Goal: Download file/media

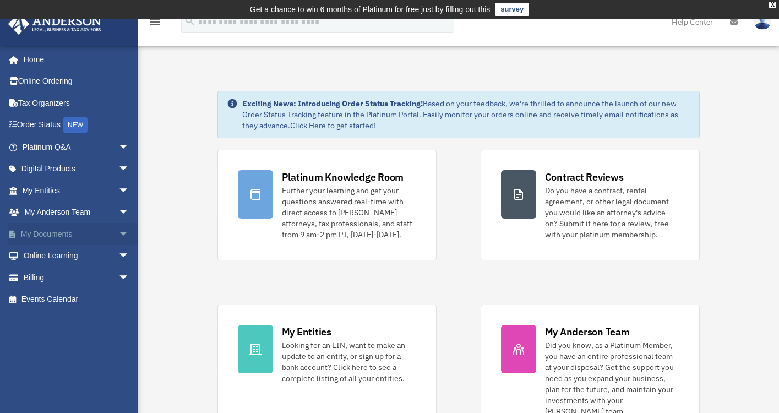
click at [118, 231] on span "arrow_drop_down" at bounding box center [129, 234] width 22 height 23
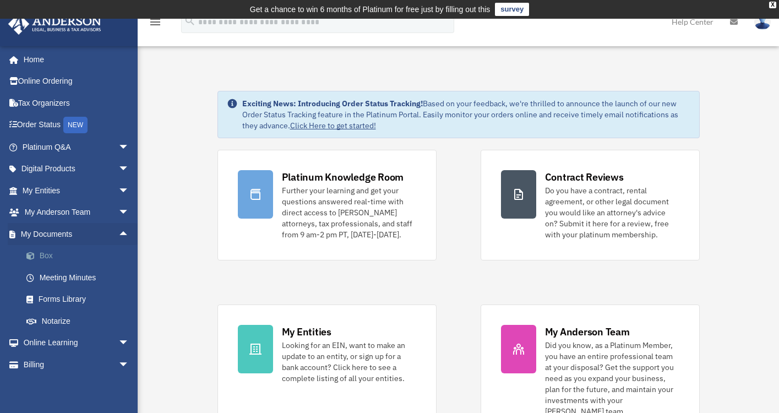
click at [53, 254] on link "Box" at bounding box center [80, 256] width 130 height 22
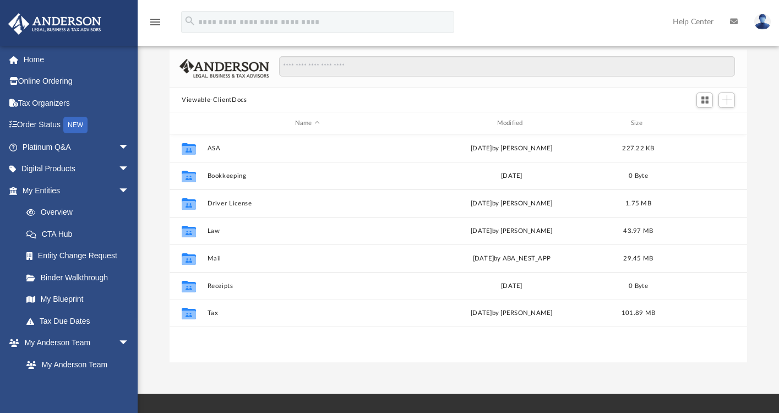
scroll to position [91, 0]
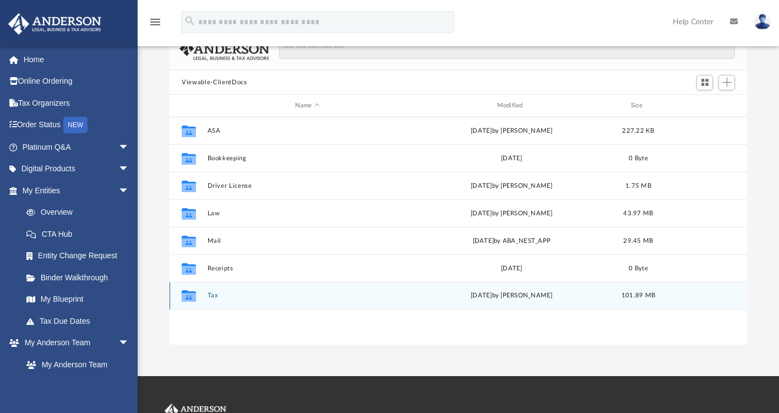
click at [190, 294] on icon "grid" at bounding box center [189, 297] width 14 height 9
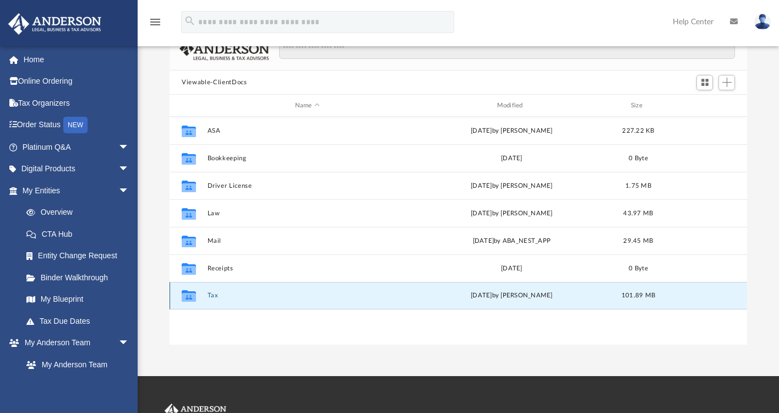
click at [190, 294] on icon "grid" at bounding box center [189, 297] width 14 height 9
click at [212, 293] on button "Tax" at bounding box center [307, 295] width 200 height 7
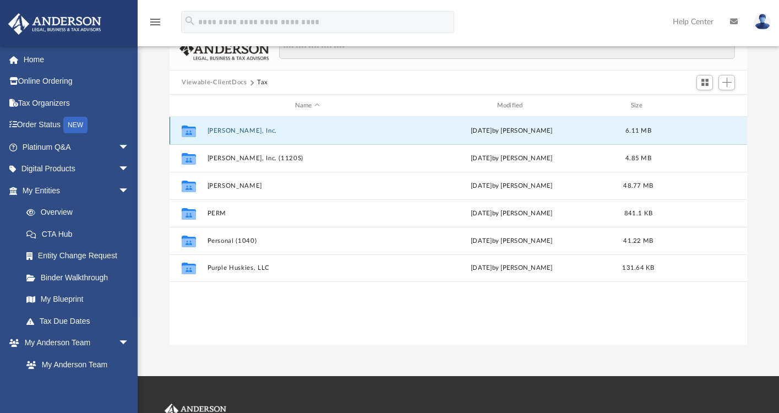
click at [236, 132] on button "Dr. Christina Hopson, Inc." at bounding box center [307, 130] width 200 height 7
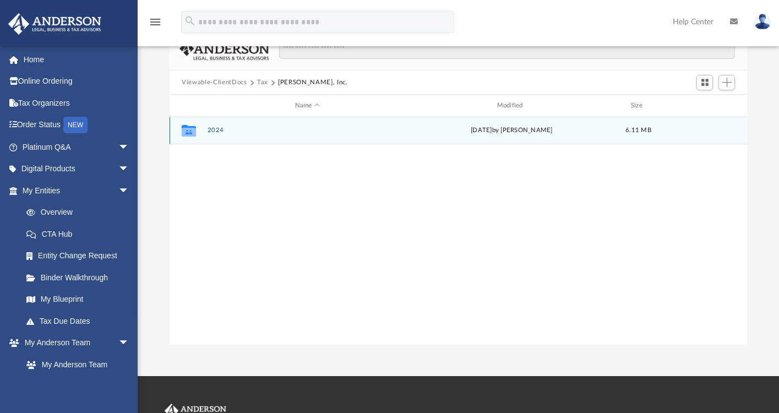
click at [192, 131] on icon "grid" at bounding box center [189, 132] width 14 height 9
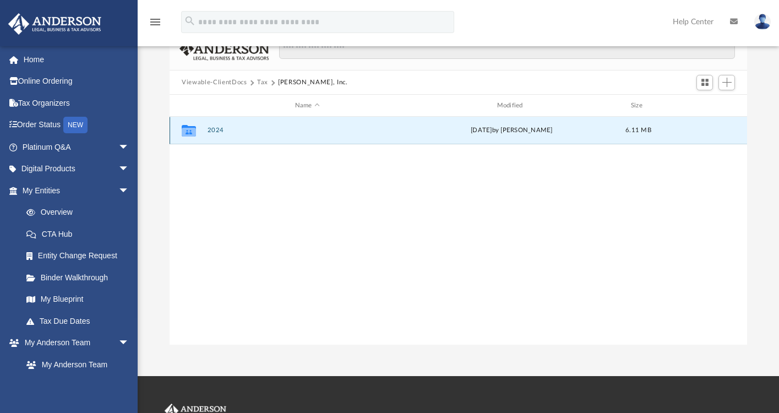
click at [192, 132] on icon "grid" at bounding box center [189, 132] width 14 height 9
click at [192, 131] on icon "grid" at bounding box center [189, 132] width 14 height 9
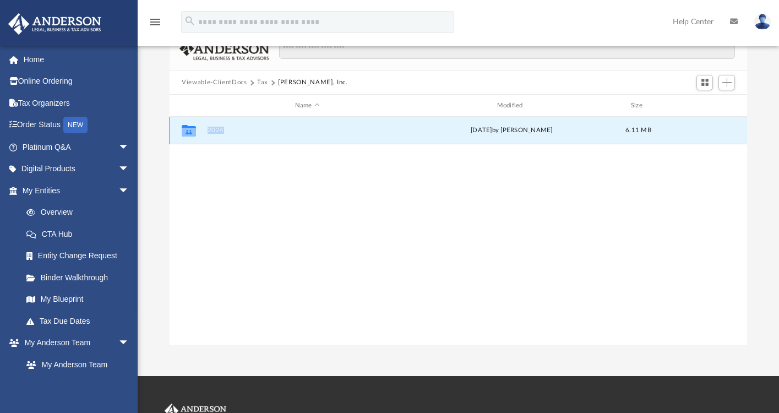
click at [192, 131] on icon "grid" at bounding box center [189, 132] width 14 height 9
click at [218, 128] on button "2024" at bounding box center [307, 130] width 200 height 7
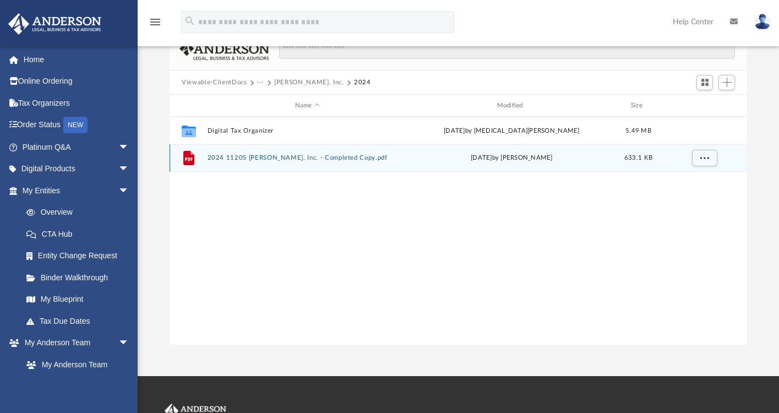
click at [188, 158] on icon "grid" at bounding box center [188, 158] width 11 height 14
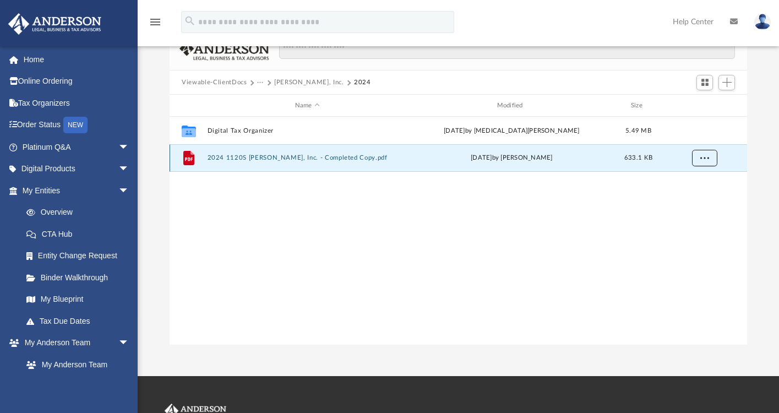
click at [698, 159] on button "More options" at bounding box center [704, 158] width 25 height 17
click at [691, 199] on li "Download" at bounding box center [694, 198] width 32 height 12
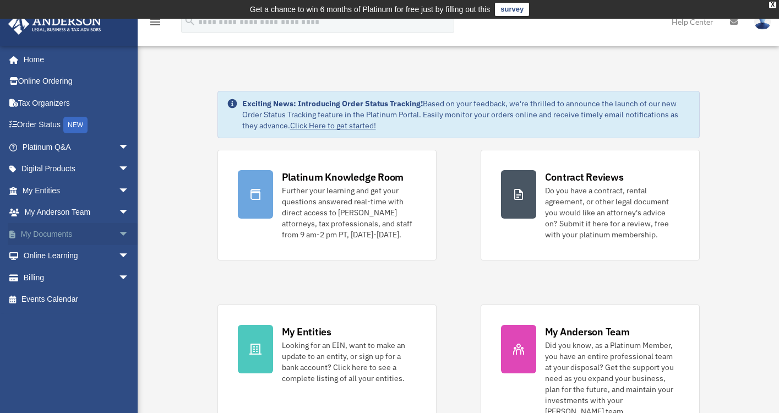
click at [118, 232] on span "arrow_drop_down" at bounding box center [129, 234] width 22 height 23
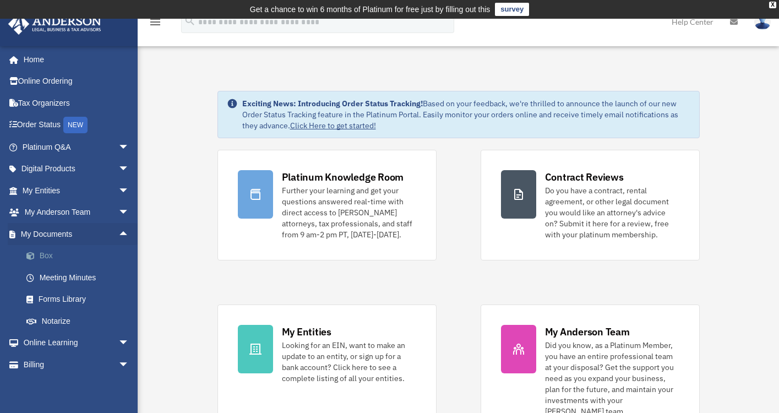
click at [87, 254] on link "Box" at bounding box center [80, 256] width 130 height 22
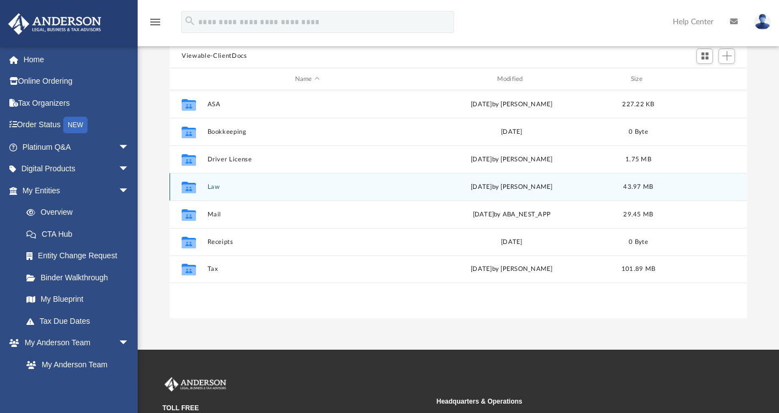
scroll to position [135, 0]
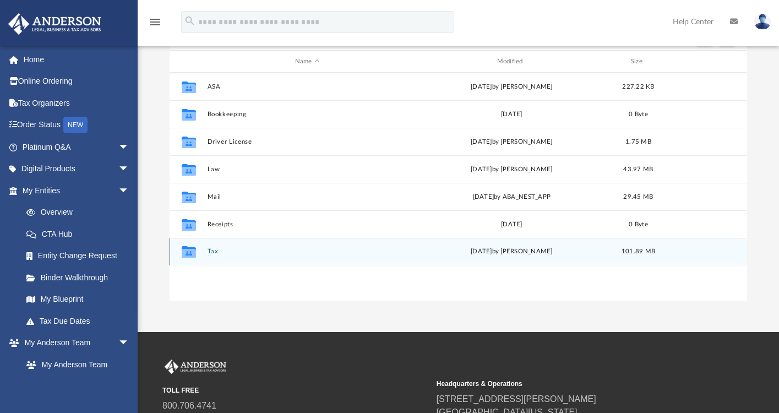
click at [190, 253] on icon "grid" at bounding box center [189, 252] width 14 height 12
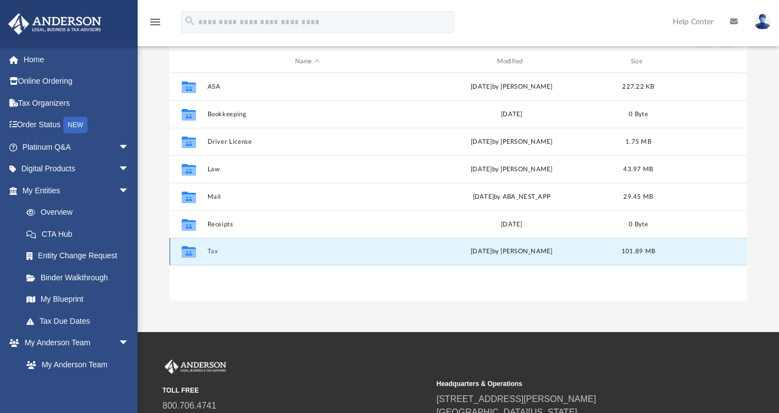
click at [194, 250] on icon "grid" at bounding box center [189, 253] width 14 height 9
click at [194, 251] on icon "grid" at bounding box center [189, 253] width 14 height 9
click at [192, 252] on icon "grid" at bounding box center [189, 253] width 14 height 9
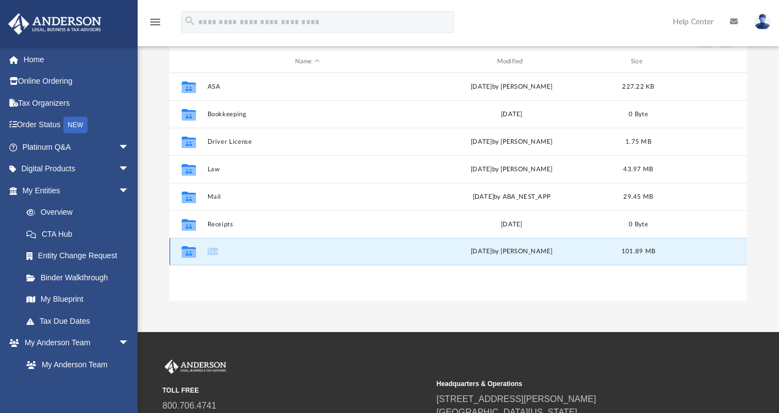
click at [192, 252] on icon "grid" at bounding box center [189, 253] width 14 height 9
click at [215, 251] on button "Tax" at bounding box center [307, 251] width 200 height 7
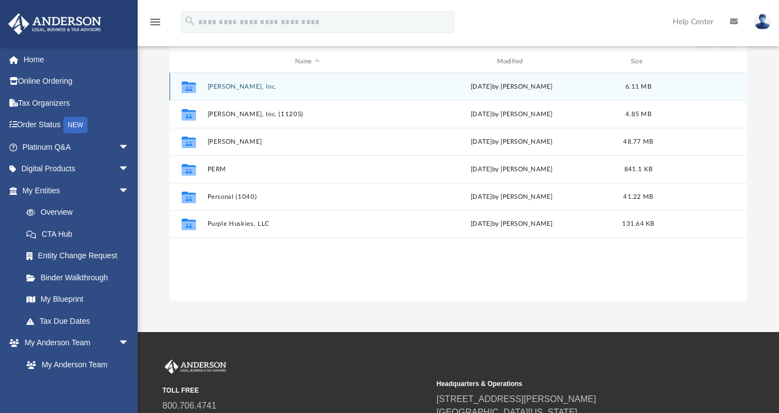
click at [191, 85] on icon "grid" at bounding box center [189, 88] width 14 height 9
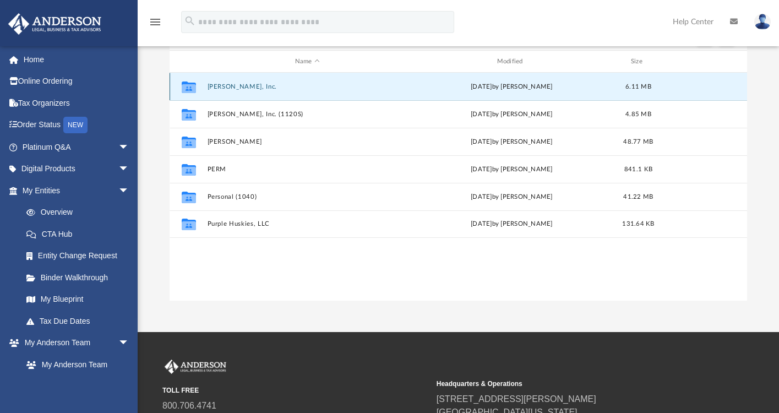
click at [191, 86] on icon "grid" at bounding box center [189, 87] width 14 height 12
click at [191, 87] on icon "grid" at bounding box center [189, 87] width 14 height 12
click at [227, 86] on button "[PERSON_NAME], Inc." at bounding box center [307, 86] width 200 height 7
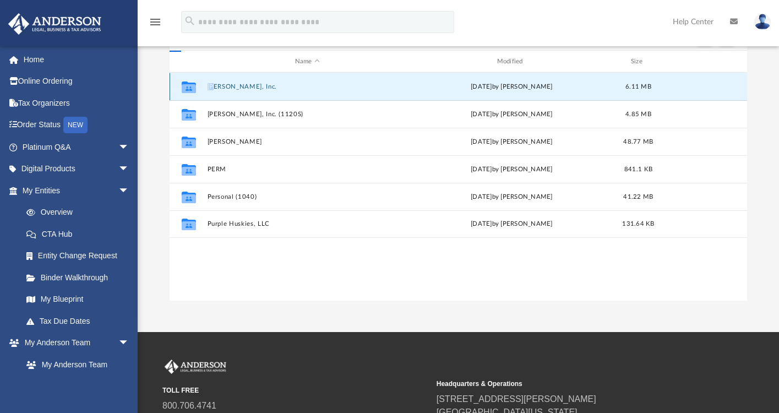
click at [227, 86] on button "[PERSON_NAME], Inc." at bounding box center [307, 86] width 200 height 7
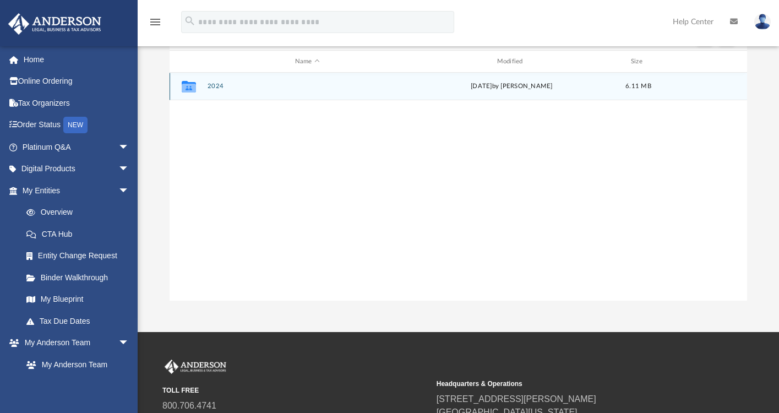
click at [187, 87] on icon "grid" at bounding box center [189, 88] width 14 height 9
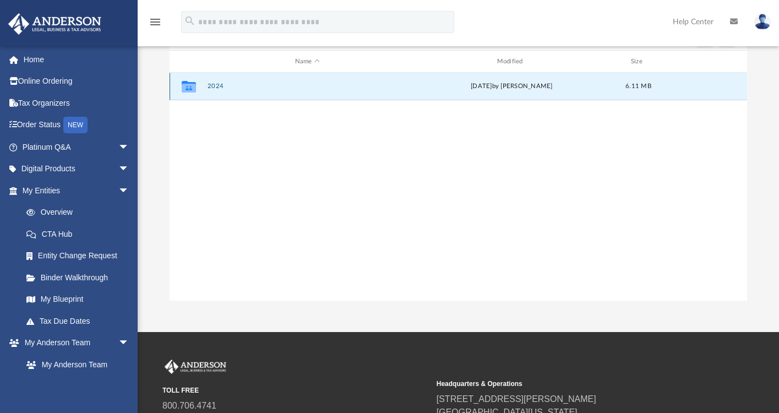
click at [188, 87] on icon "grid" at bounding box center [189, 88] width 14 height 9
click at [213, 88] on button "2024" at bounding box center [307, 86] width 200 height 7
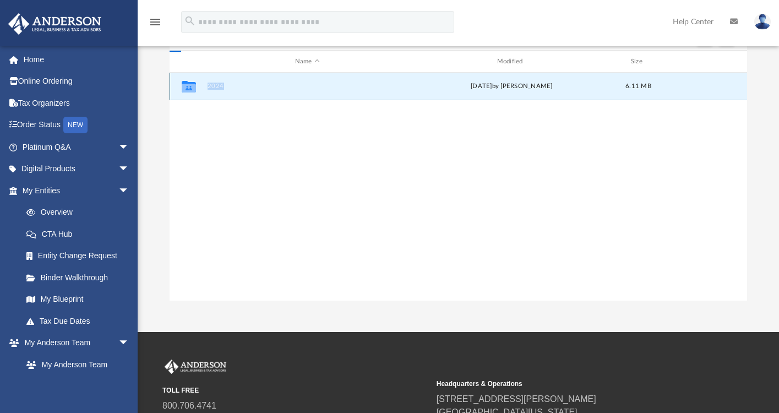
click at [213, 88] on button "2024" at bounding box center [307, 86] width 200 height 7
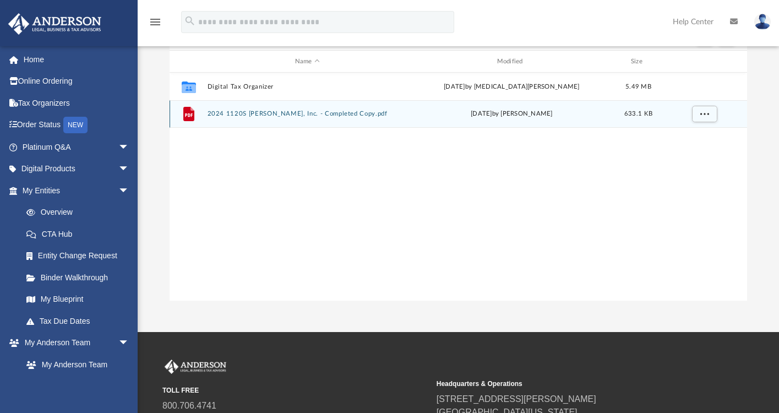
click at [188, 117] on icon "grid" at bounding box center [188, 114] width 11 height 14
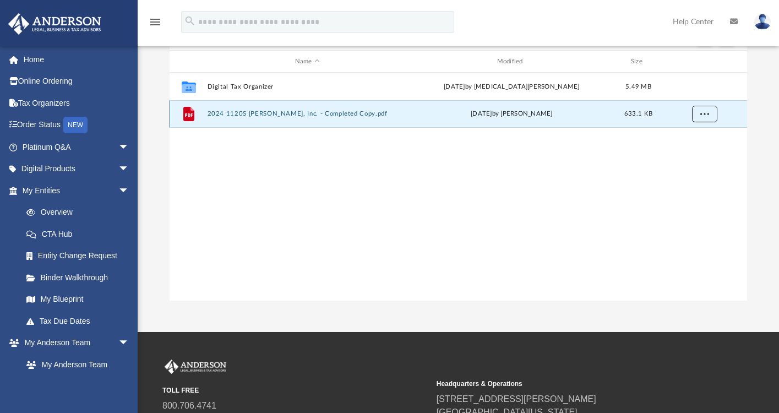
click at [710, 113] on button "More options" at bounding box center [704, 114] width 25 height 17
click at [697, 138] on li "Preview" at bounding box center [694, 137] width 32 height 12
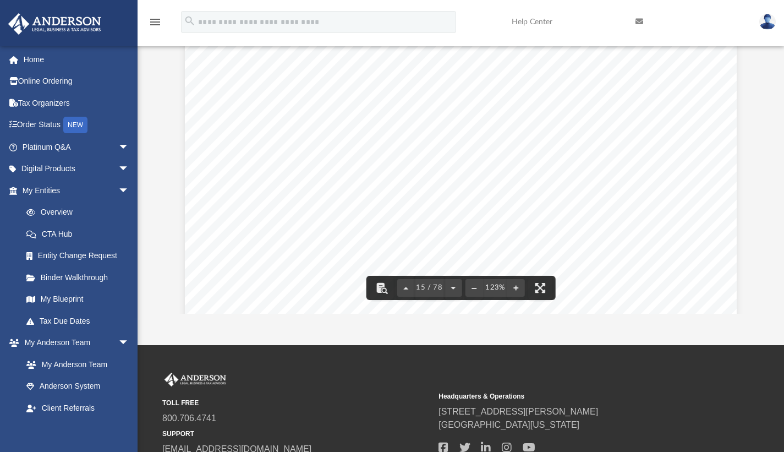
scroll to position [10239, 0]
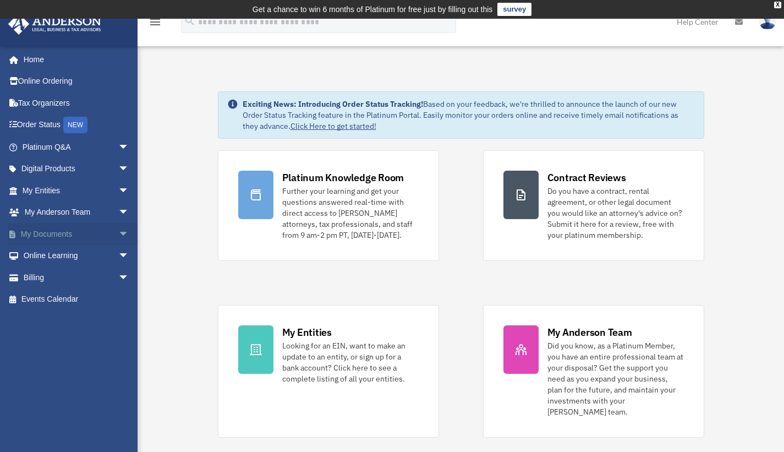
click at [118, 232] on span "arrow_drop_down" at bounding box center [129, 234] width 22 height 23
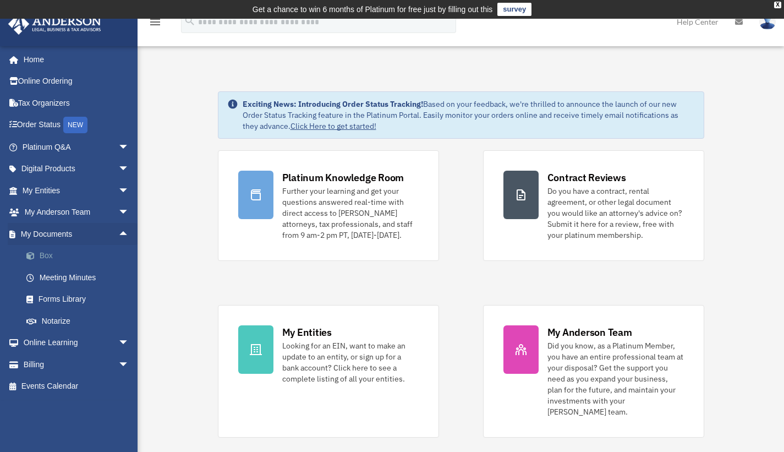
click at [80, 252] on link "Box" at bounding box center [80, 256] width 130 height 22
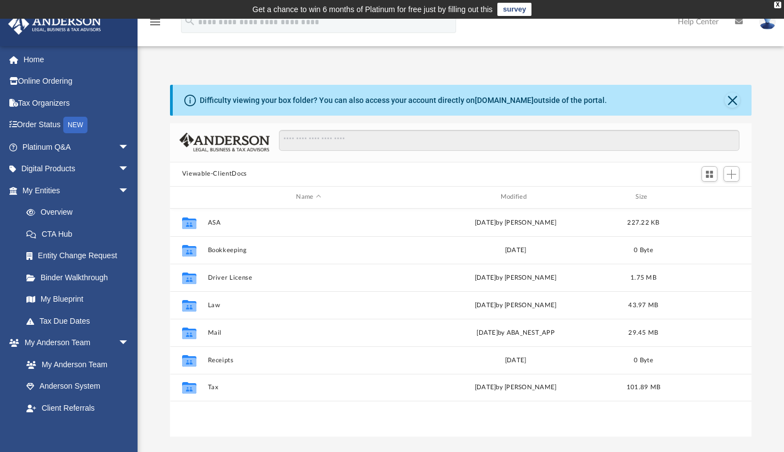
scroll to position [242, 573]
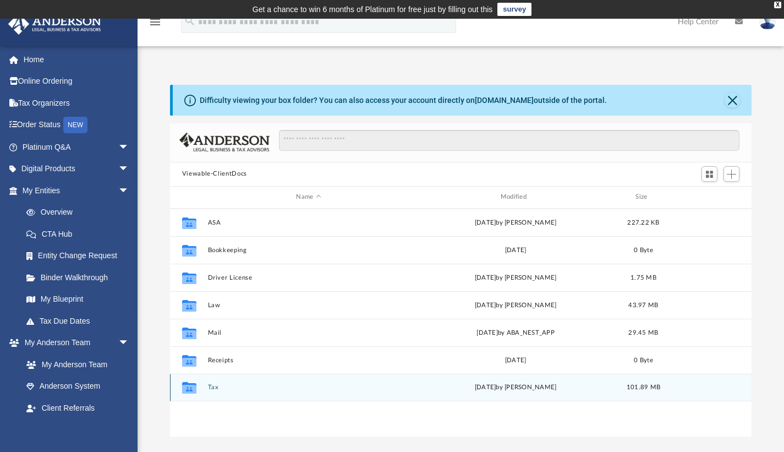
click at [193, 388] on icon "grid" at bounding box center [189, 389] width 14 height 9
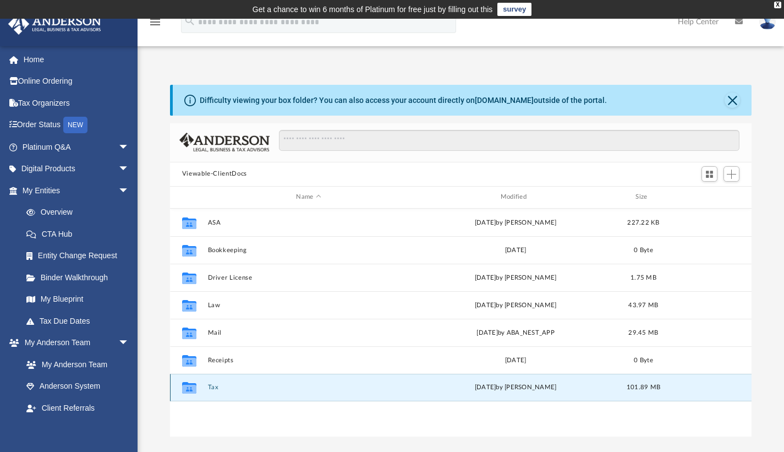
click at [193, 388] on icon "grid" at bounding box center [189, 389] width 14 height 9
click at [218, 385] on button "Tax" at bounding box center [308, 387] width 202 height 7
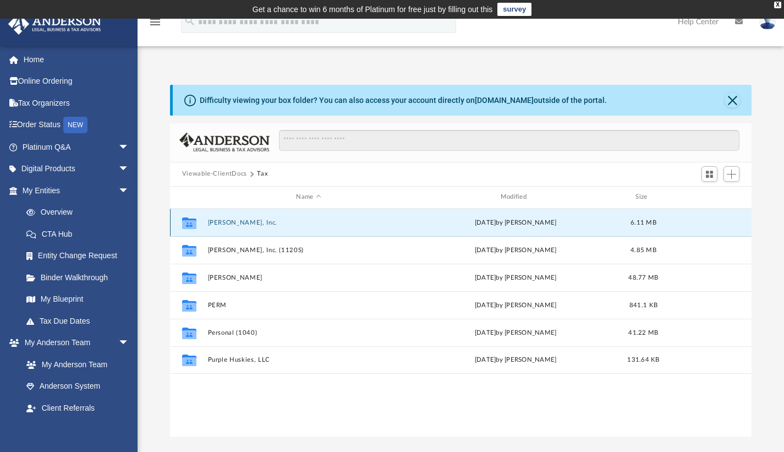
click at [247, 221] on button "[PERSON_NAME], Inc." at bounding box center [308, 221] width 202 height 7
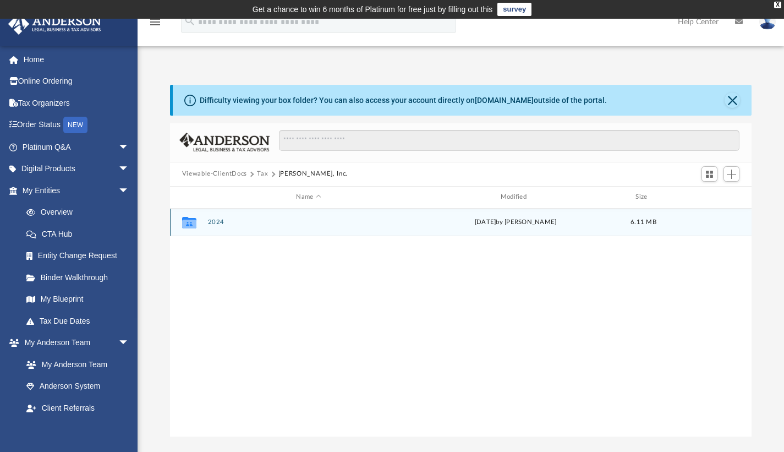
click at [193, 223] on icon "grid" at bounding box center [189, 224] width 14 height 9
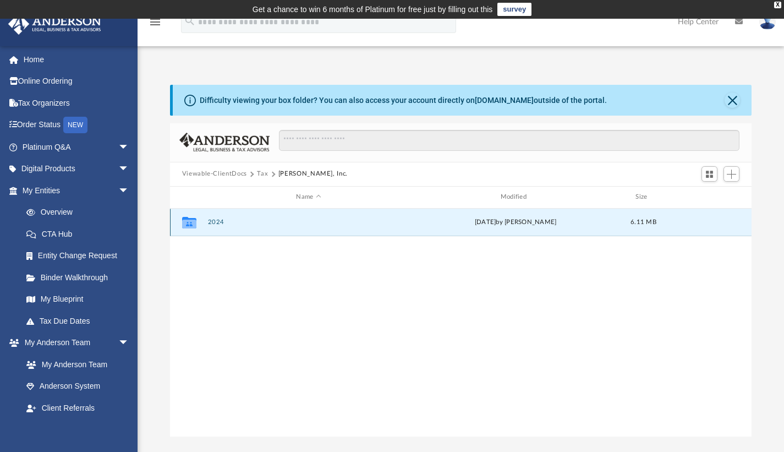
click at [193, 223] on icon "grid" at bounding box center [189, 224] width 14 height 9
click at [193, 222] on icon "grid" at bounding box center [189, 224] width 14 height 9
click at [222, 222] on button "2024" at bounding box center [308, 221] width 202 height 7
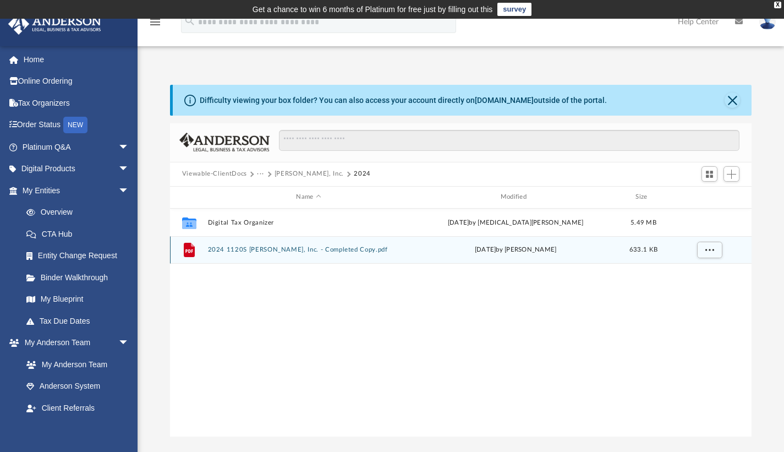
click at [190, 250] on icon "grid" at bounding box center [189, 250] width 8 height 3
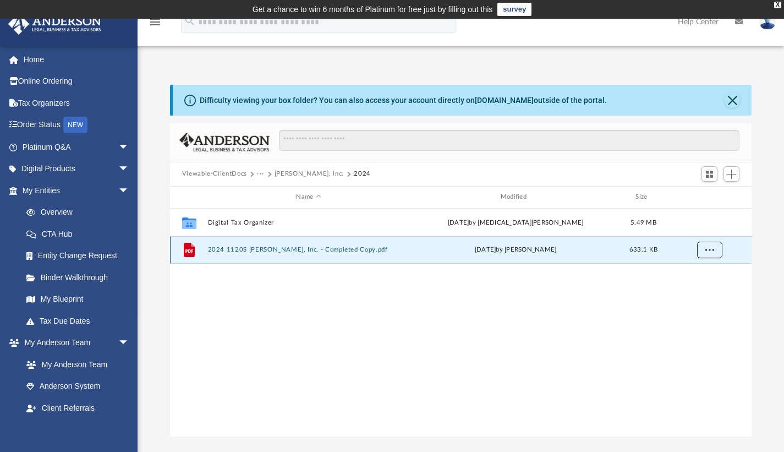
click at [709, 249] on span "More options" at bounding box center [709, 249] width 9 height 6
click at [703, 295] on li "Download" at bounding box center [699, 290] width 32 height 12
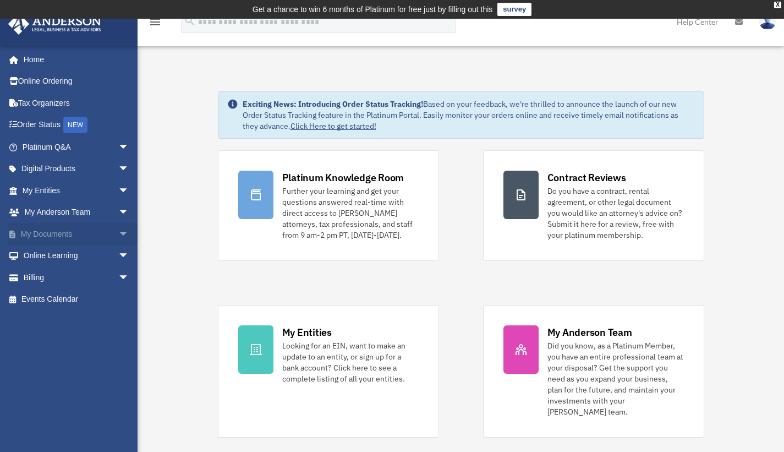
click at [118, 232] on span "arrow_drop_down" at bounding box center [129, 234] width 22 height 23
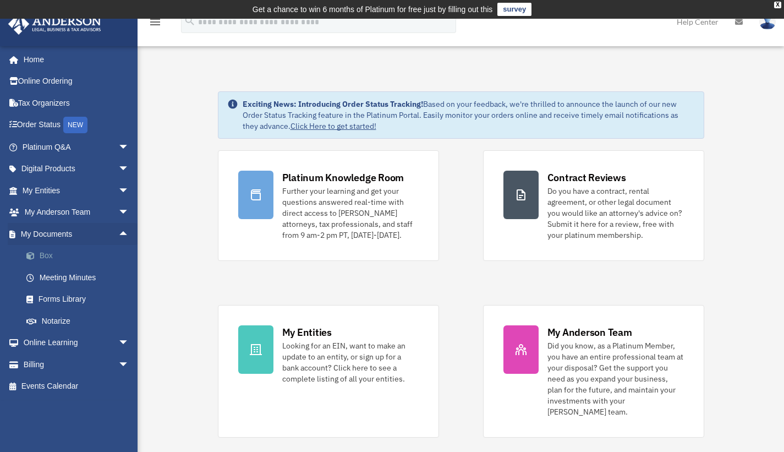
click at [63, 256] on link "Box" at bounding box center [80, 256] width 130 height 22
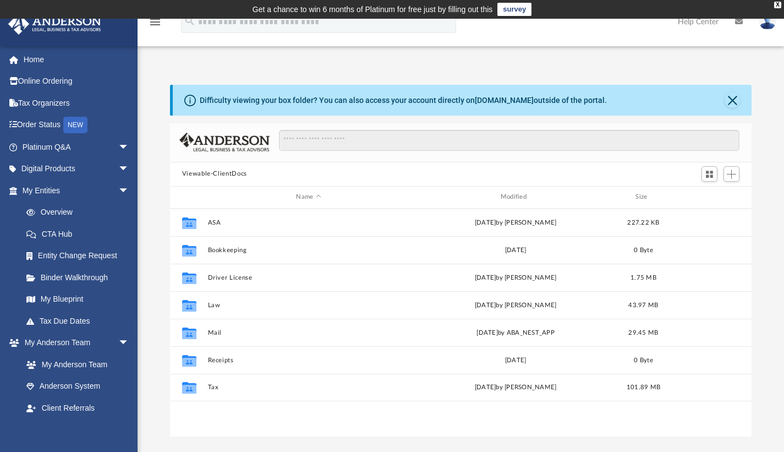
scroll to position [242, 573]
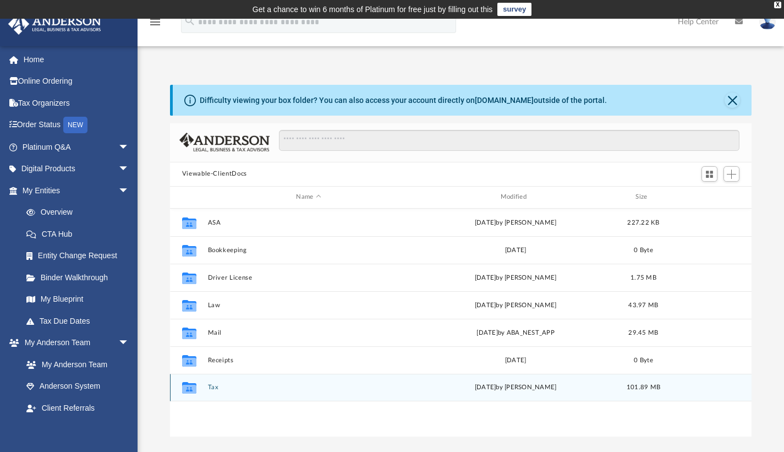
click at [188, 389] on icon "grid" at bounding box center [189, 388] width 14 height 12
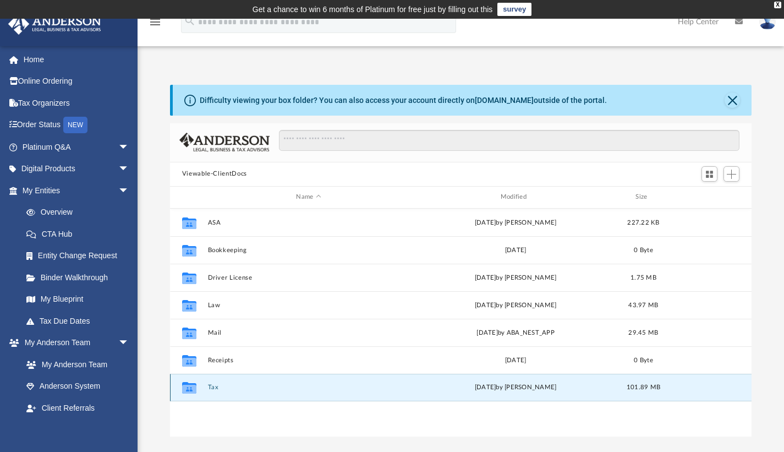
click at [188, 389] on icon "grid" at bounding box center [189, 388] width 14 height 12
click at [210, 387] on button "Tax" at bounding box center [308, 387] width 202 height 7
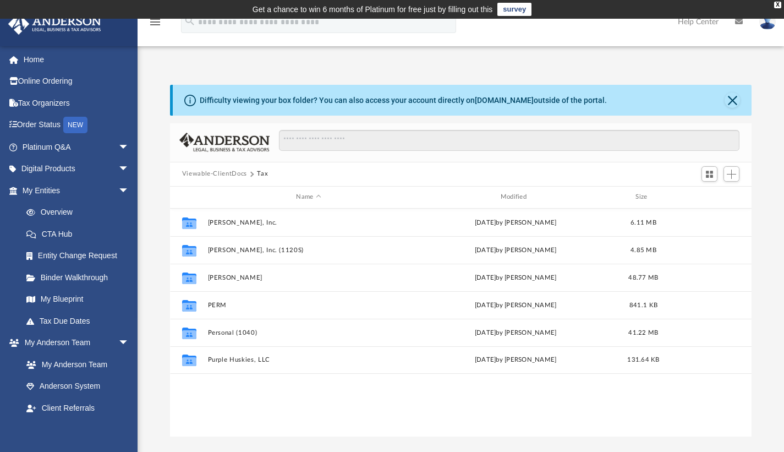
click at [210, 387] on div "Collaborated Folder [PERSON_NAME], Inc. [DATE] by [PERSON_NAME] 6.11 MB Collabo…" at bounding box center [461, 323] width 582 height 228
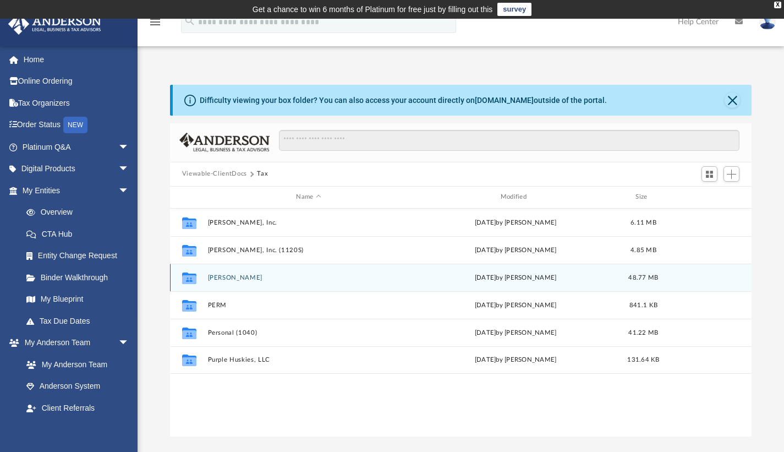
click at [191, 277] on icon "grid" at bounding box center [189, 278] width 14 height 12
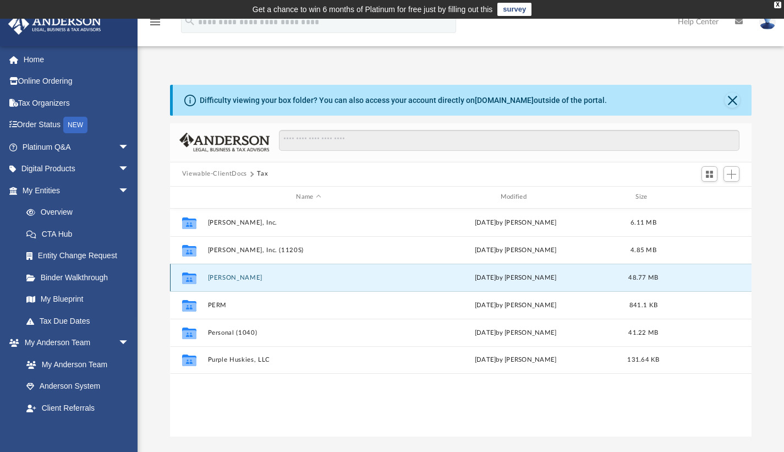
click at [191, 277] on icon "grid" at bounding box center [189, 278] width 14 height 12
click at [222, 276] on button "[PERSON_NAME]" at bounding box center [308, 276] width 202 height 7
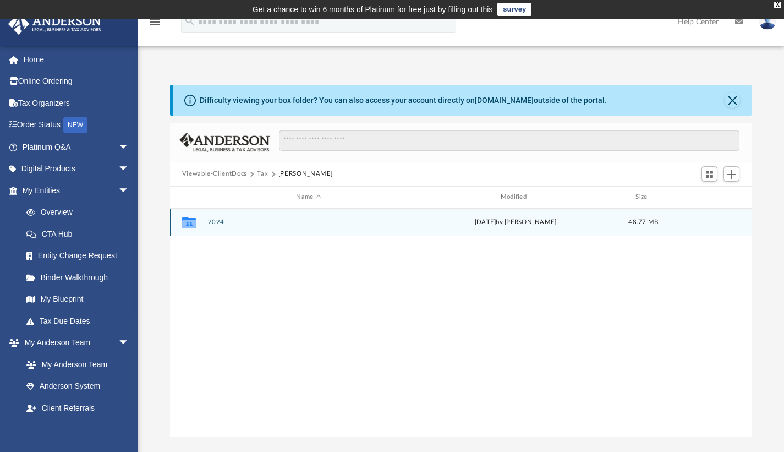
click at [190, 224] on icon "grid" at bounding box center [189, 224] width 14 height 9
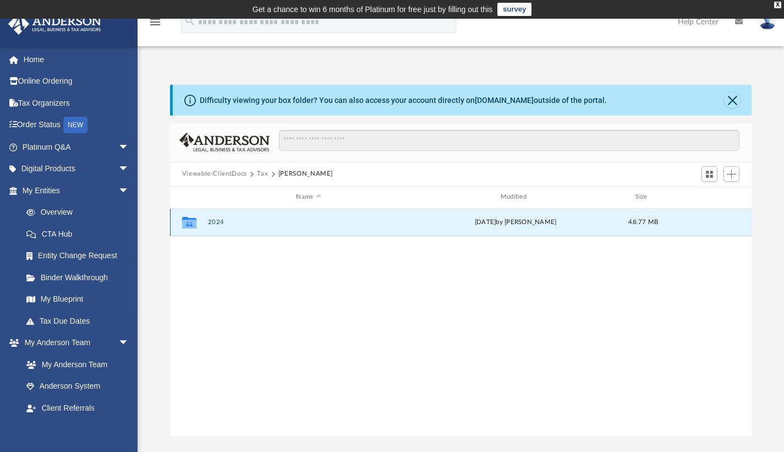
click at [190, 224] on icon "grid" at bounding box center [189, 224] width 14 height 9
click at [217, 223] on button "2024" at bounding box center [308, 221] width 202 height 7
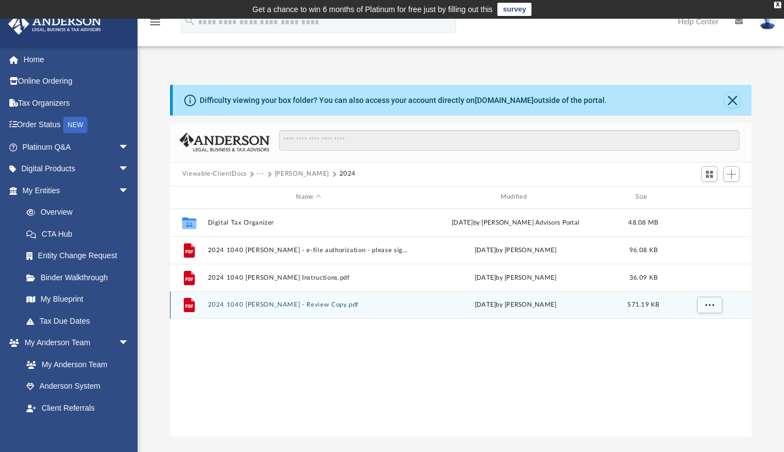
click at [194, 305] on icon "grid" at bounding box center [189, 305] width 11 height 14
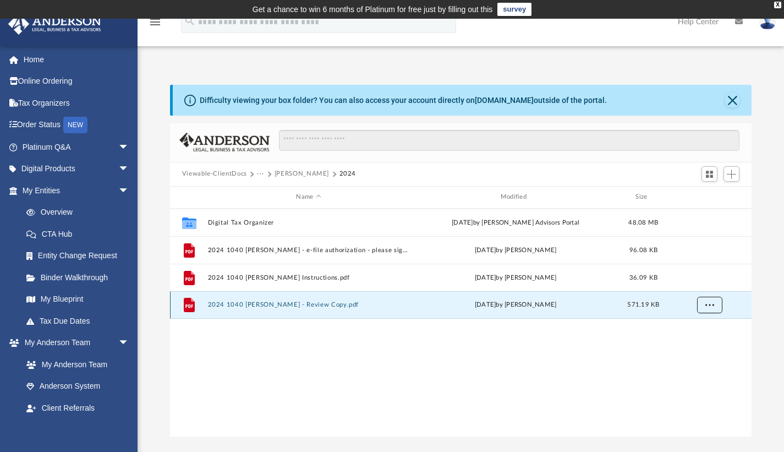
click at [715, 303] on button "More options" at bounding box center [709, 305] width 25 height 17
click at [699, 345] on li "Download" at bounding box center [699, 345] width 32 height 12
